Goal: Task Accomplishment & Management: Manage account settings

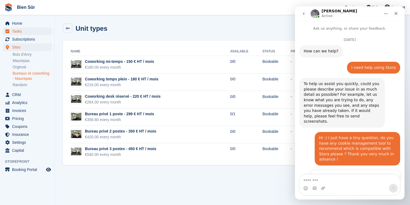
scroll to position [282, 0]
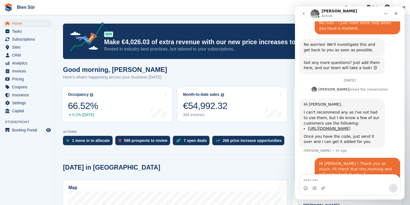
scroll to position [282, 0]
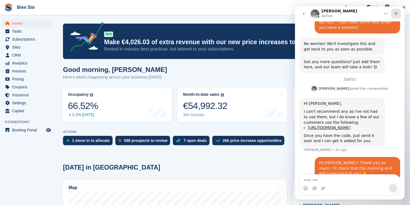
click at [395, 14] on icon "Close" at bounding box center [396, 13] width 4 height 4
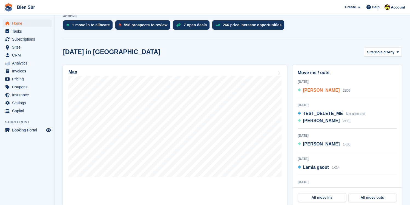
click at [312, 92] on span "Amir Kiyaei" at bounding box center [321, 90] width 37 height 5
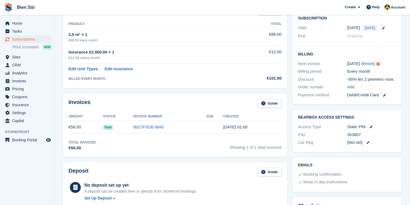
scroll to position [130, 0]
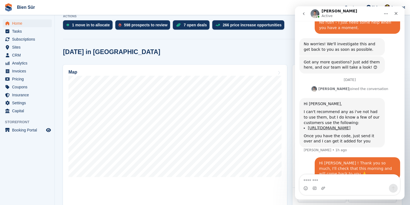
scroll to position [282, 0]
click at [305, 15] on icon "go back" at bounding box center [304, 14] width 4 height 4
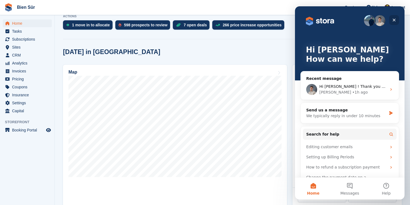
click at [392, 18] on icon "Close" at bounding box center [394, 20] width 4 height 4
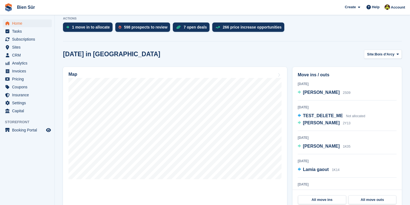
click at [302, 57] on div "Today in Bois d'Arcy Site: Bois d'Arcy Bois d'Arcy Maurepas Orgeval Bureaux et …" at bounding box center [232, 54] width 339 height 9
